Goal: Navigation & Orientation: Find specific page/section

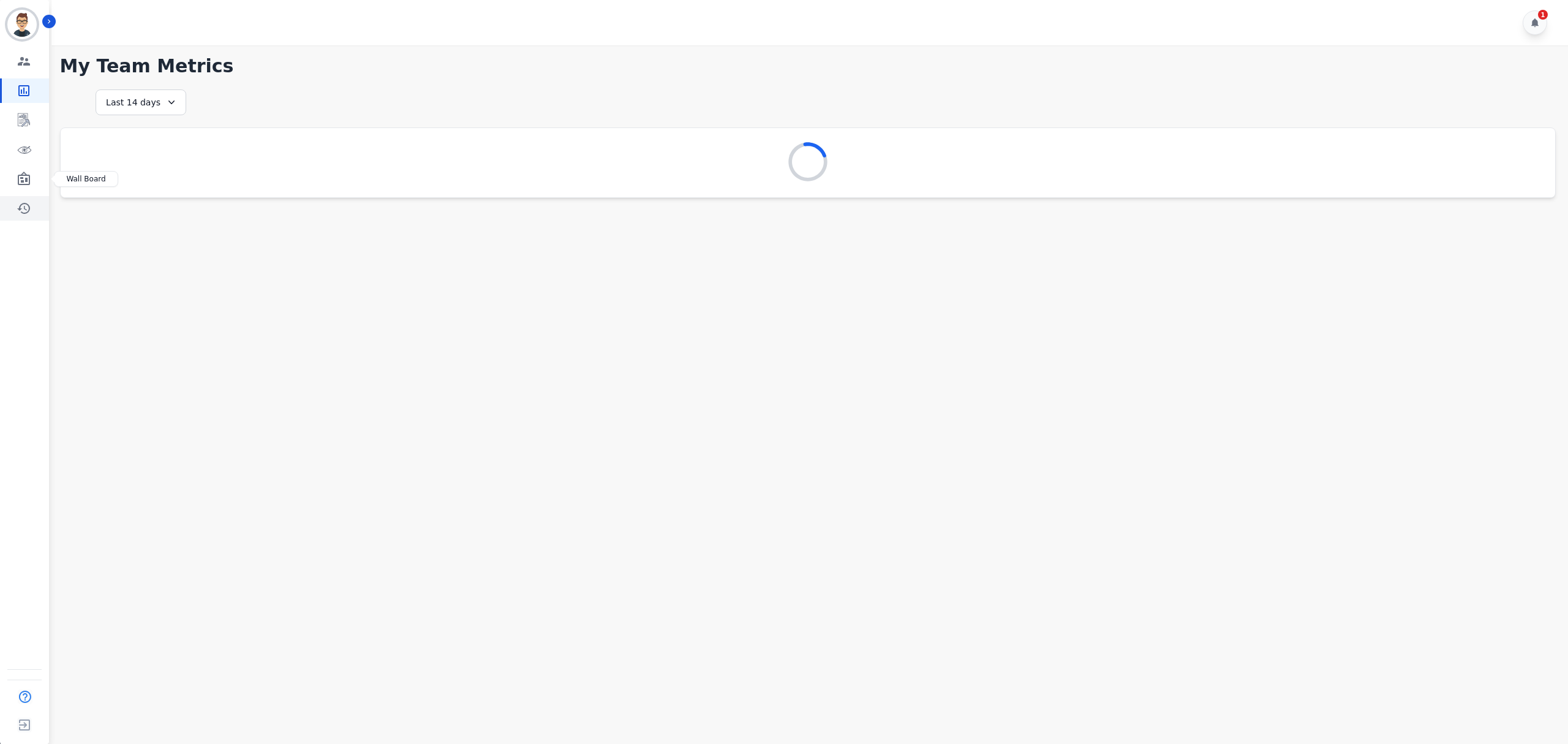
drag, startPoint x: 15, startPoint y: 184, endPoint x: 15, endPoint y: 196, distance: 12.0
click at [15, 184] on link "Sidebar" at bounding box center [25, 179] width 47 height 25
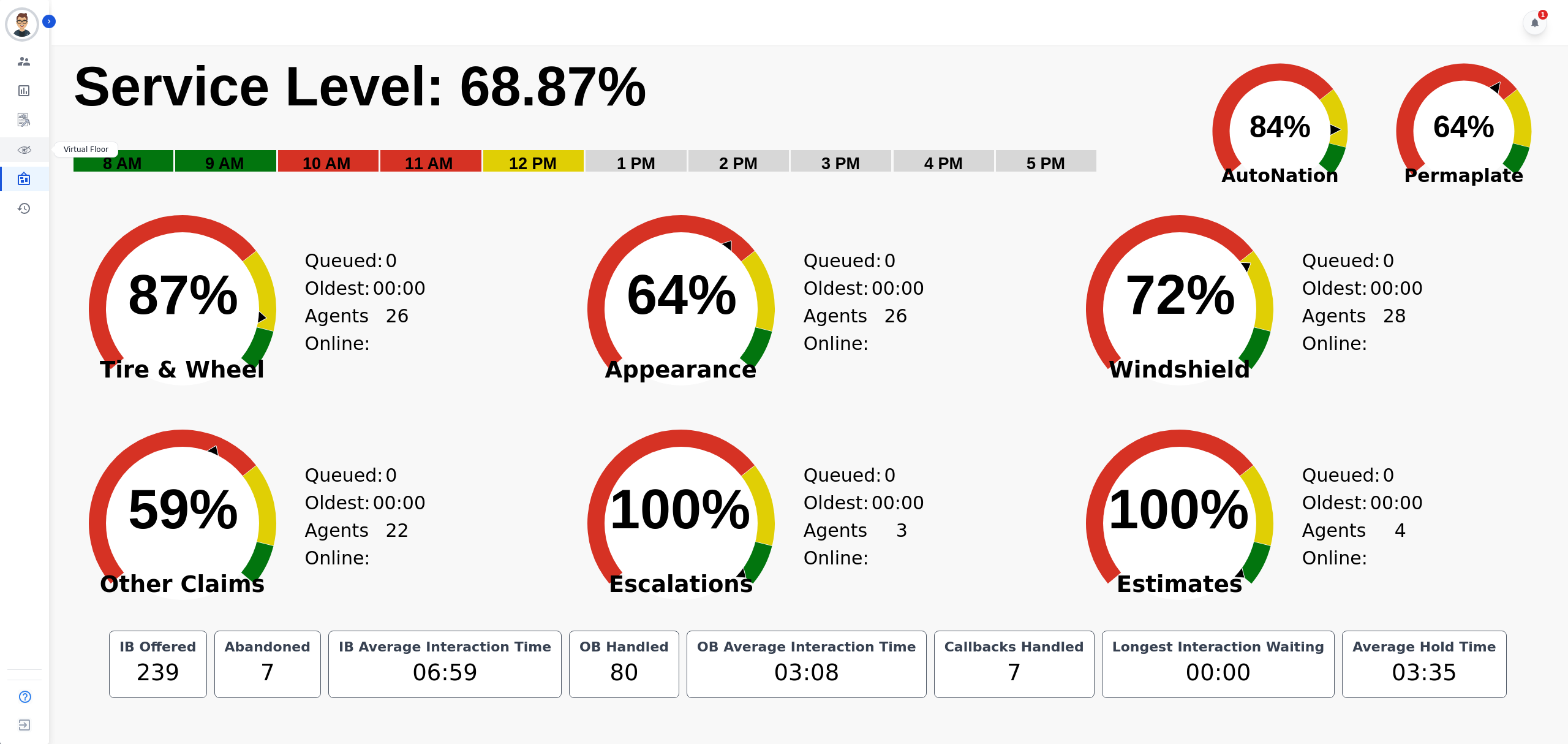
click at [18, 145] on icon "Sidebar" at bounding box center [24, 149] width 15 height 15
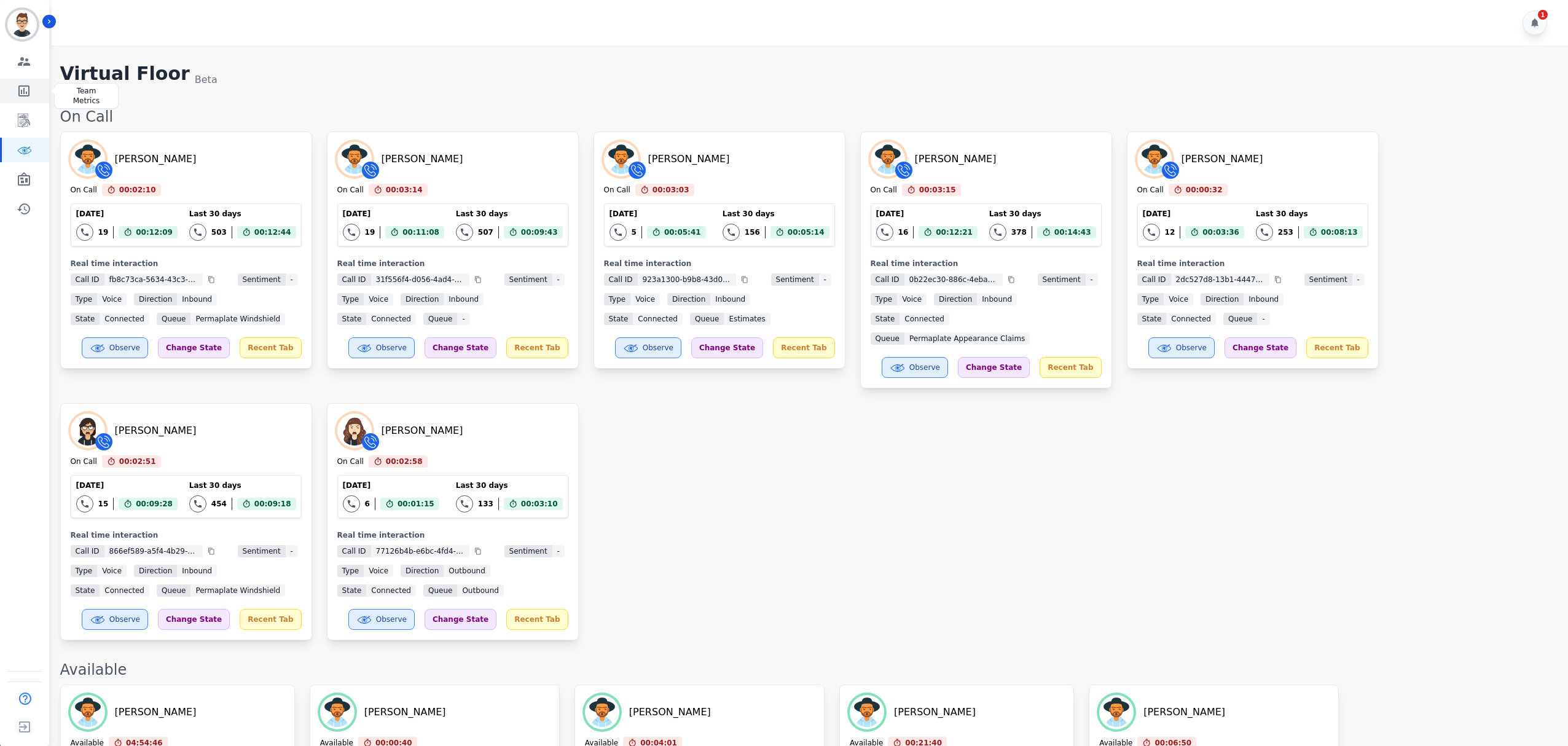
click at [33, 92] on link "Sidebar" at bounding box center [25, 90] width 47 height 25
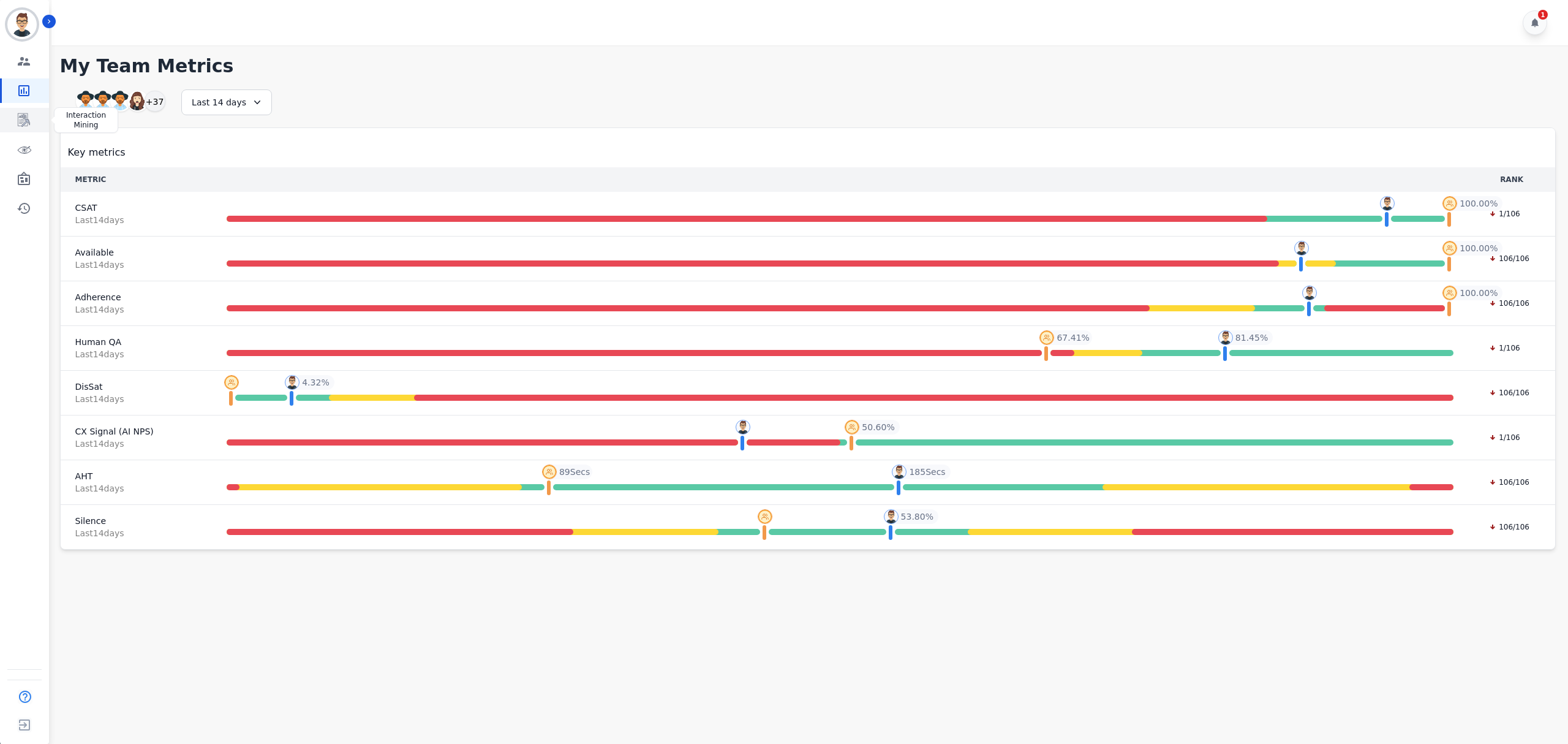
click at [28, 118] on icon "Sidebar" at bounding box center [24, 120] width 15 height 15
